Goal: Information Seeking & Learning: Stay updated

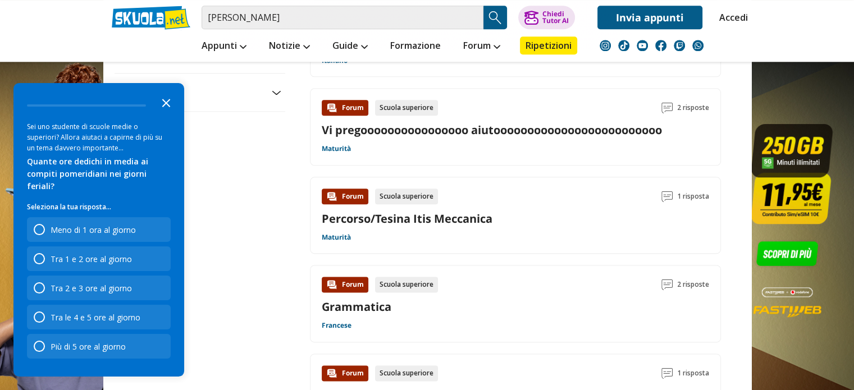
click at [167, 107] on polygon "Close the survey" at bounding box center [166, 103] width 8 height 8
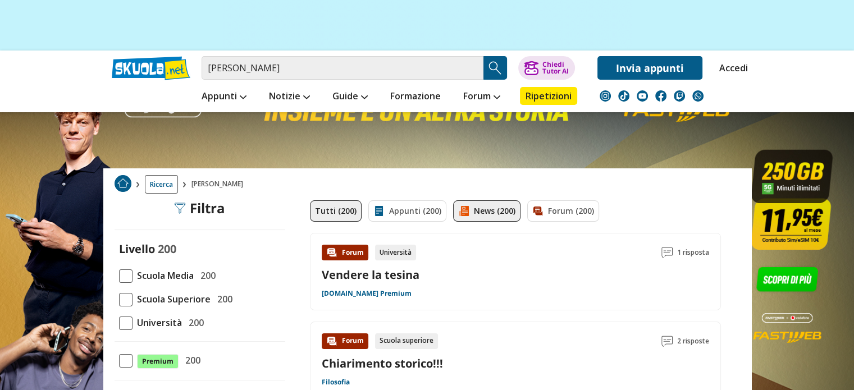
click at [481, 209] on link "News (200)" at bounding box center [486, 210] width 67 height 21
